Goal: Task Accomplishment & Management: Use online tool/utility

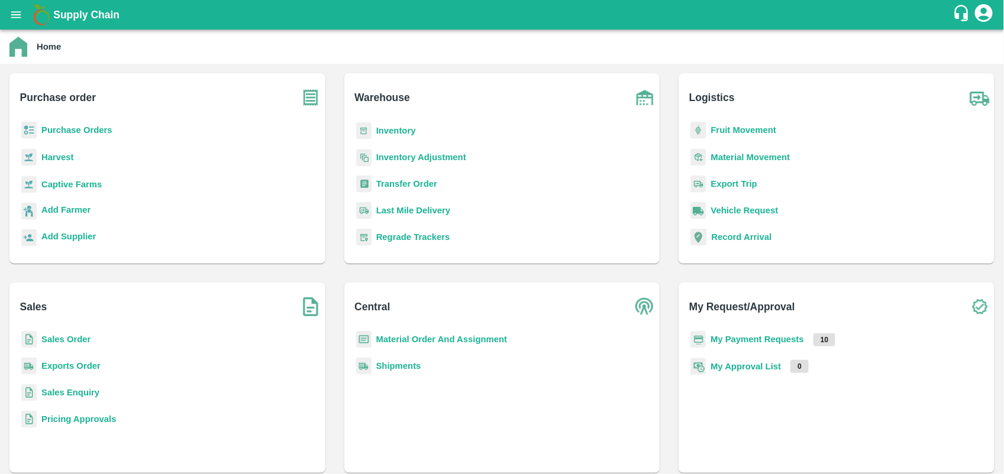
scroll to position [154, 0]
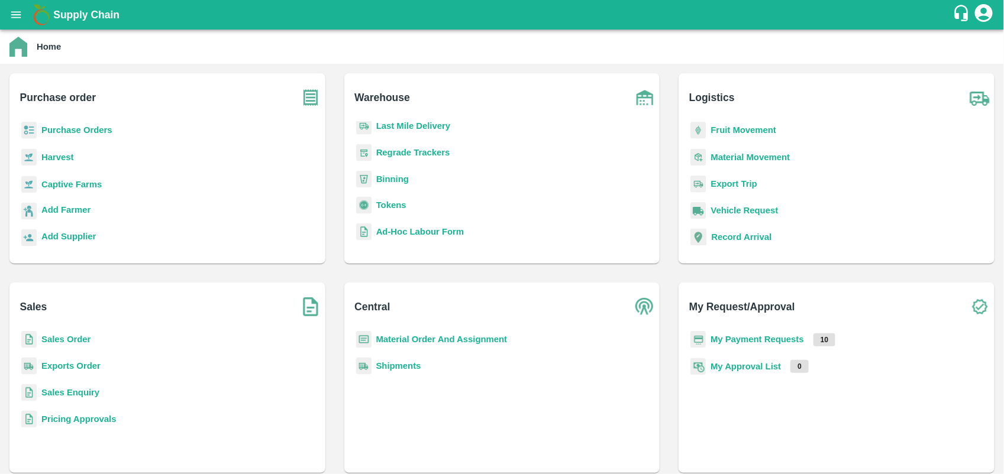
click at [394, 201] on b "Tokens" at bounding box center [391, 205] width 30 height 9
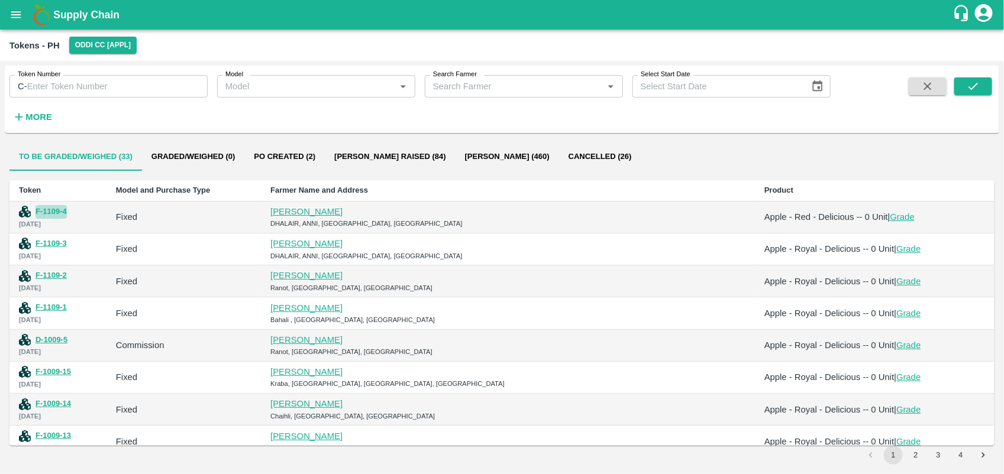
click at [56, 209] on button "F-1109-4" at bounding box center [50, 212] width 31 height 14
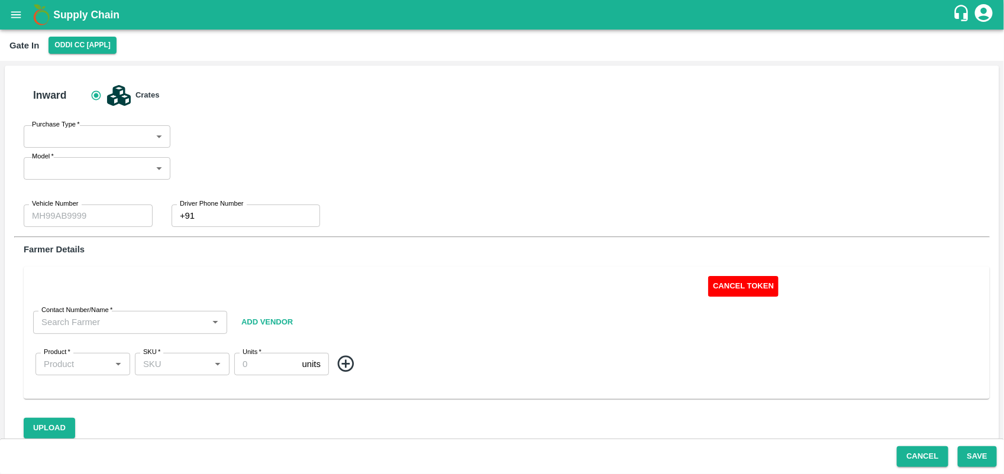
type input "Fixed"
type input "A/F"
type input "0"
type input "[PERSON_NAME]-9459239193"
type input "Apple - Red - Delicious"
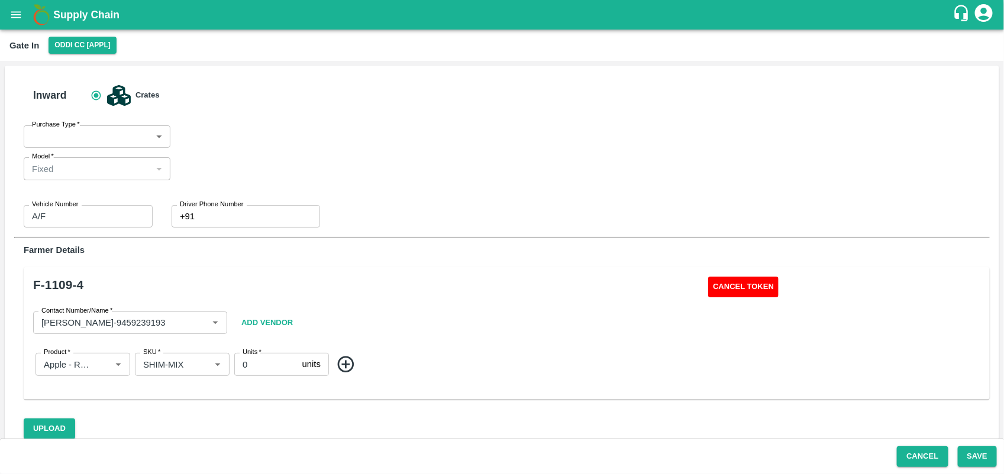
type input "SHIM-MIX"
click at [741, 290] on button "Cancel Token" at bounding box center [743, 287] width 70 height 21
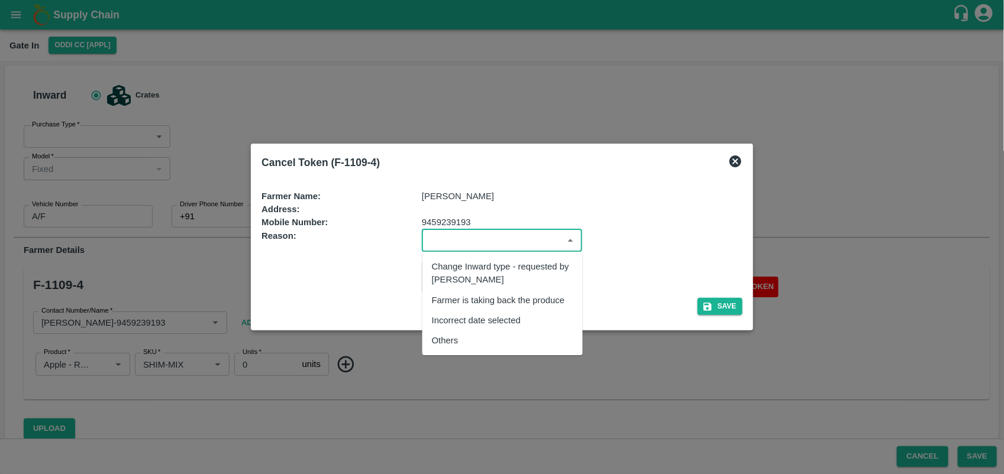
click at [493, 244] on input "input" at bounding box center [492, 240] width 134 height 15
click at [480, 339] on div "Others" at bounding box center [502, 341] width 160 height 20
type input "Others"
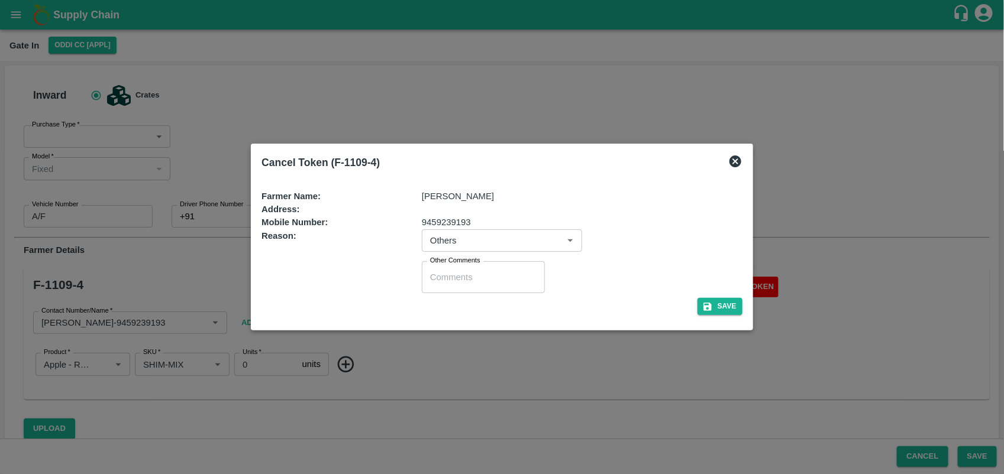
click at [460, 286] on div "x Other Comments" at bounding box center [483, 277] width 123 height 32
click at [701, 306] on button "Save" at bounding box center [719, 306] width 45 height 17
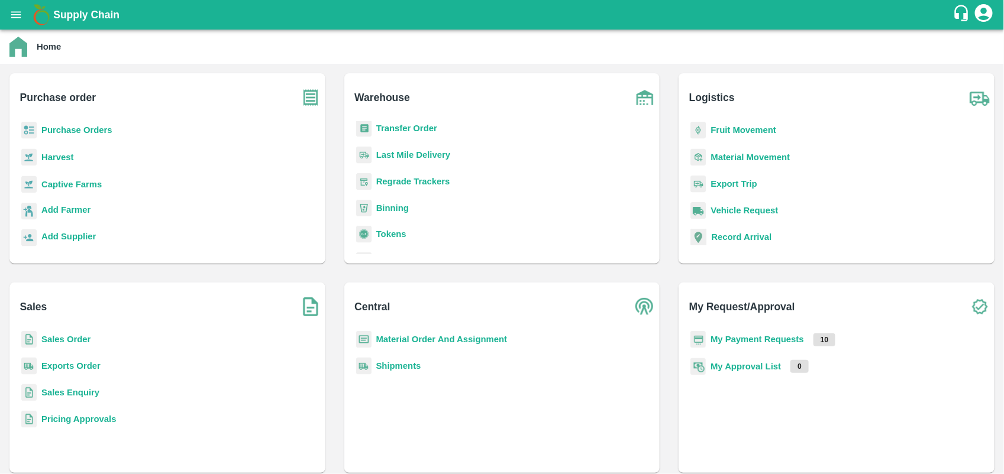
scroll to position [125, 0]
click at [392, 229] on b "Tokens" at bounding box center [391, 233] width 30 height 9
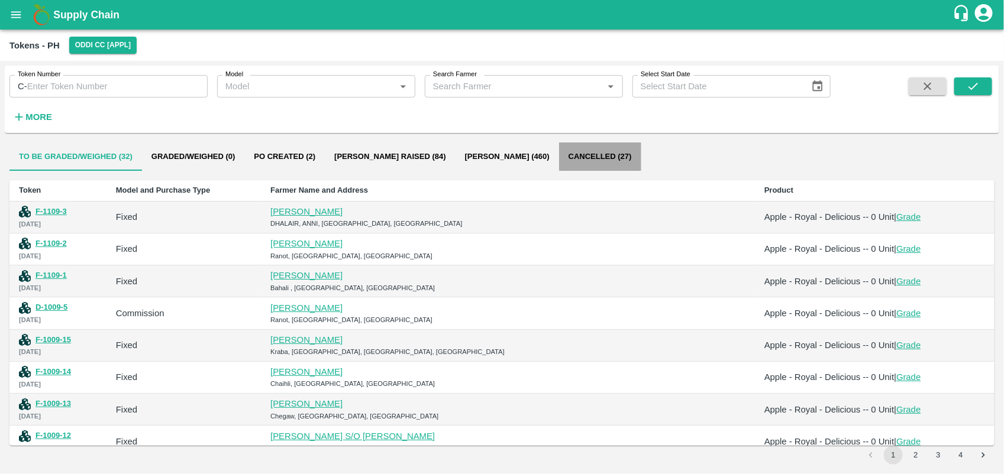
click at [560, 155] on button "Cancelled (27)" at bounding box center [600, 157] width 82 height 28
